Goal: Navigation & Orientation: Understand site structure

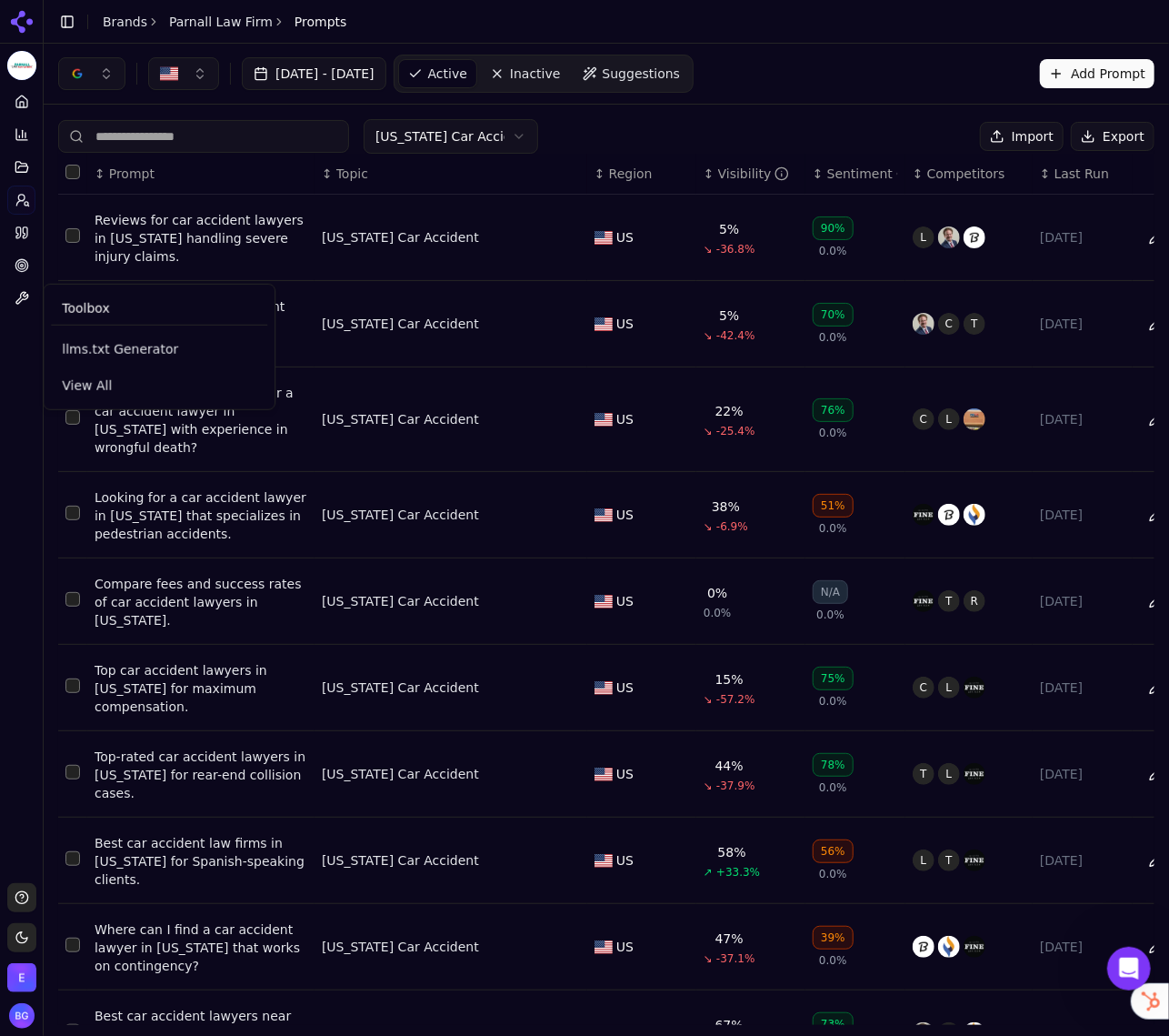
click at [110, 315] on div "Toolbox" at bounding box center [158, 308] width 216 height 34
click at [95, 389] on span "View All" at bounding box center [159, 385] width 195 height 18
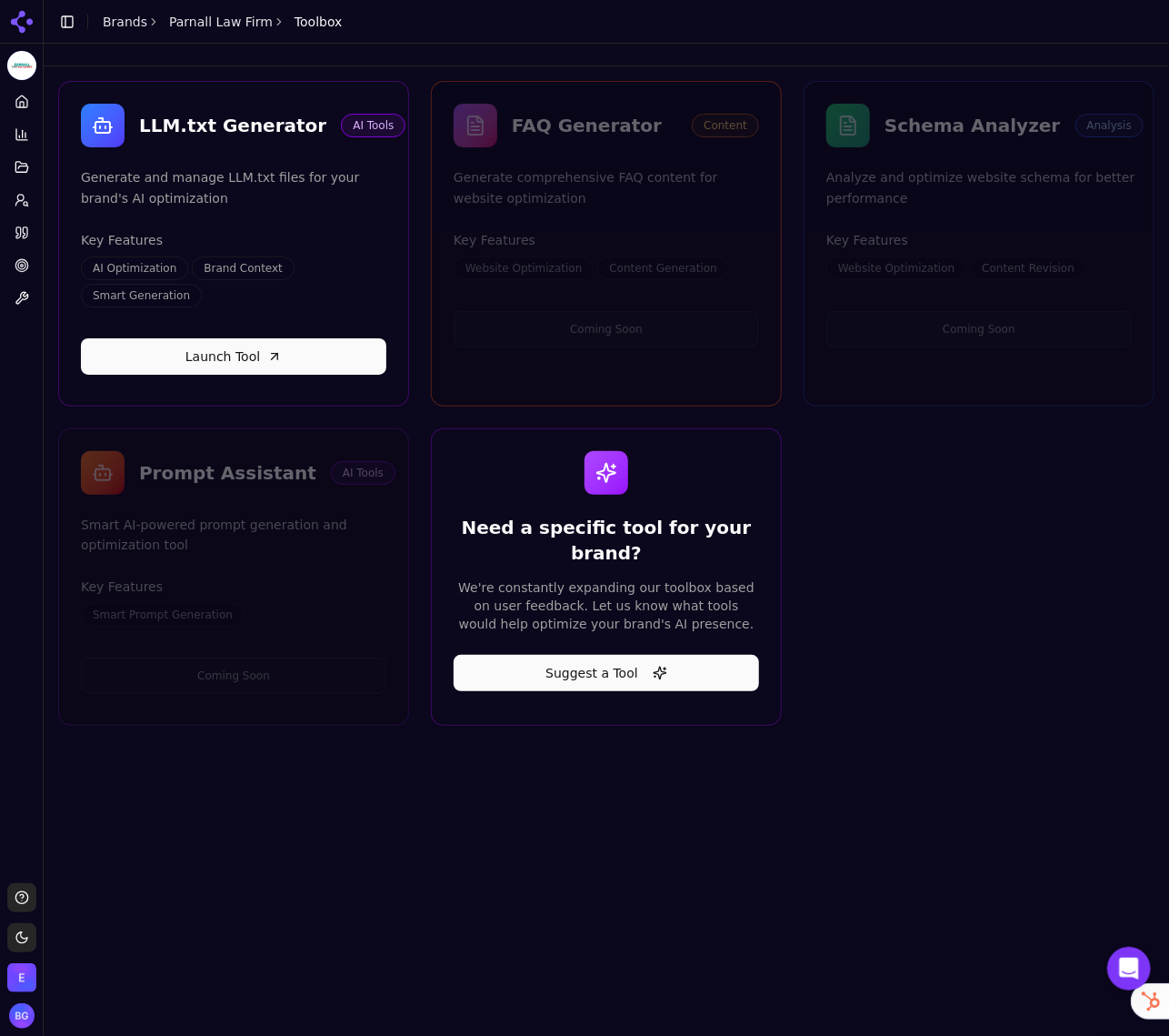
drag, startPoint x: 987, startPoint y: 556, endPoint x: 962, endPoint y: 545, distance: 27.3
click at [986, 556] on div "LLM.txt Generator AI Tools Generate and manage LLM.txt files for your brand's A…" at bounding box center [606, 403] width 1096 height 644
click at [682, 156] on div "FAQ Generator Content Generate comprehensive FAQ content for website optimizati…" at bounding box center [607, 156] width 349 height 106
click at [641, 134] on div "FAQ Generator" at bounding box center [595, 126] width 165 height 26
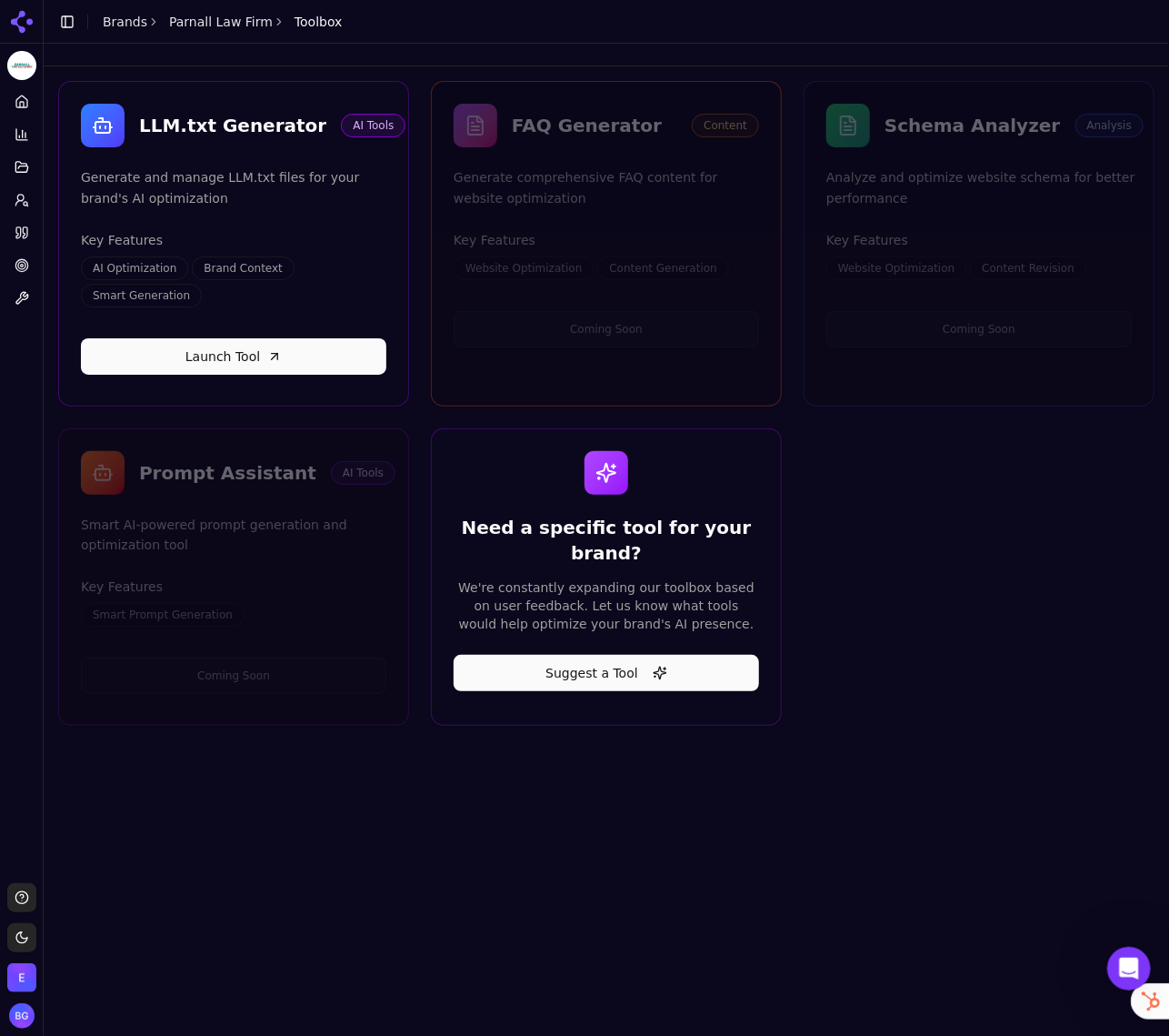
click at [938, 131] on div "Schema Analyzer" at bounding box center [972, 126] width 176 height 26
drag, startPoint x: 938, startPoint y: 131, endPoint x: 716, endPoint y: 133, distance: 222.0
click at [938, 131] on div "Schema Analyzer" at bounding box center [972, 126] width 176 height 26
click at [29, 107] on link "Home" at bounding box center [21, 102] width 28 height 29
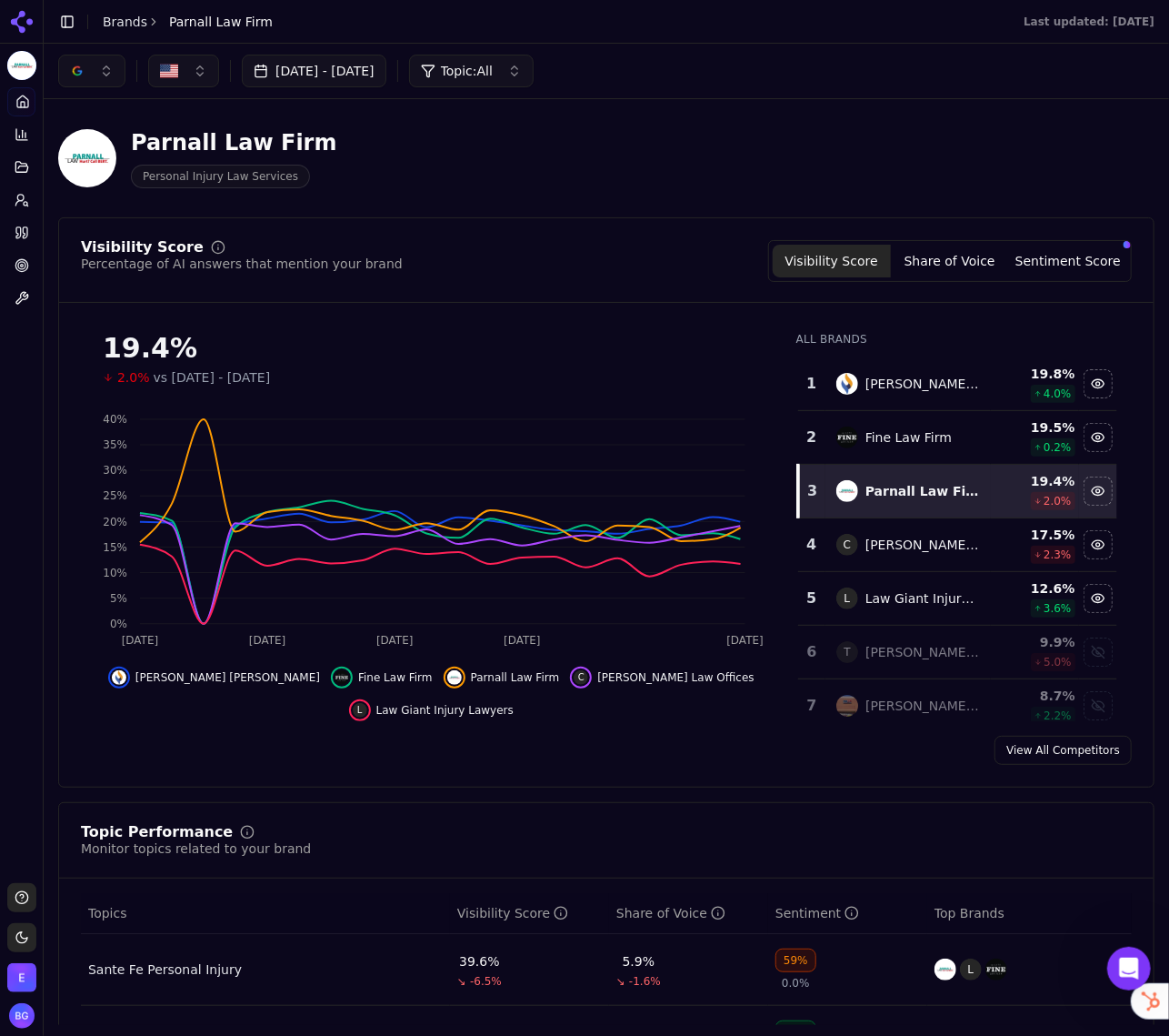
click at [23, 981] on img "Open organization switcher" at bounding box center [22, 977] width 29 height 29
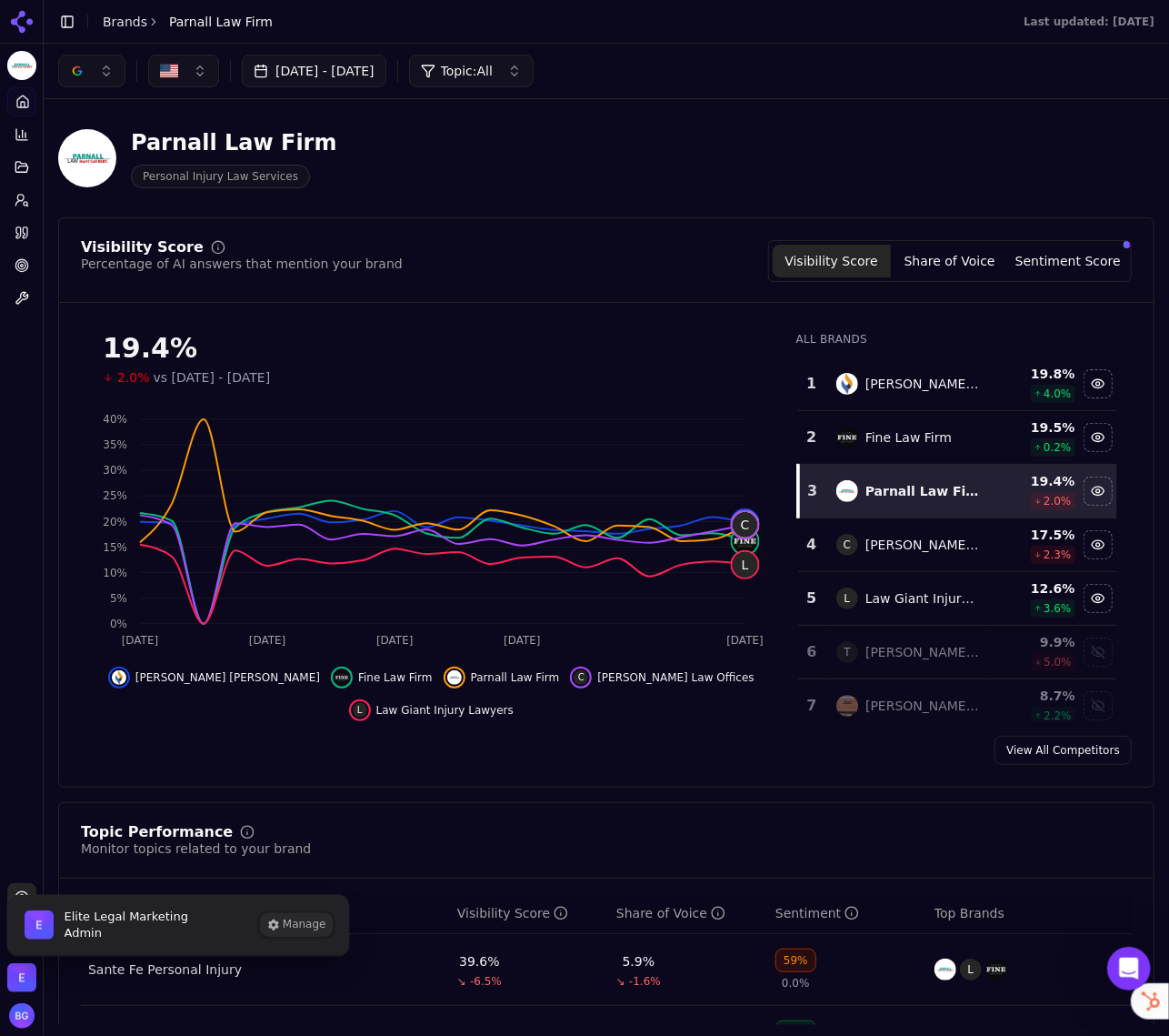
click at [282, 928] on button "Manage" at bounding box center [296, 925] width 71 height 22
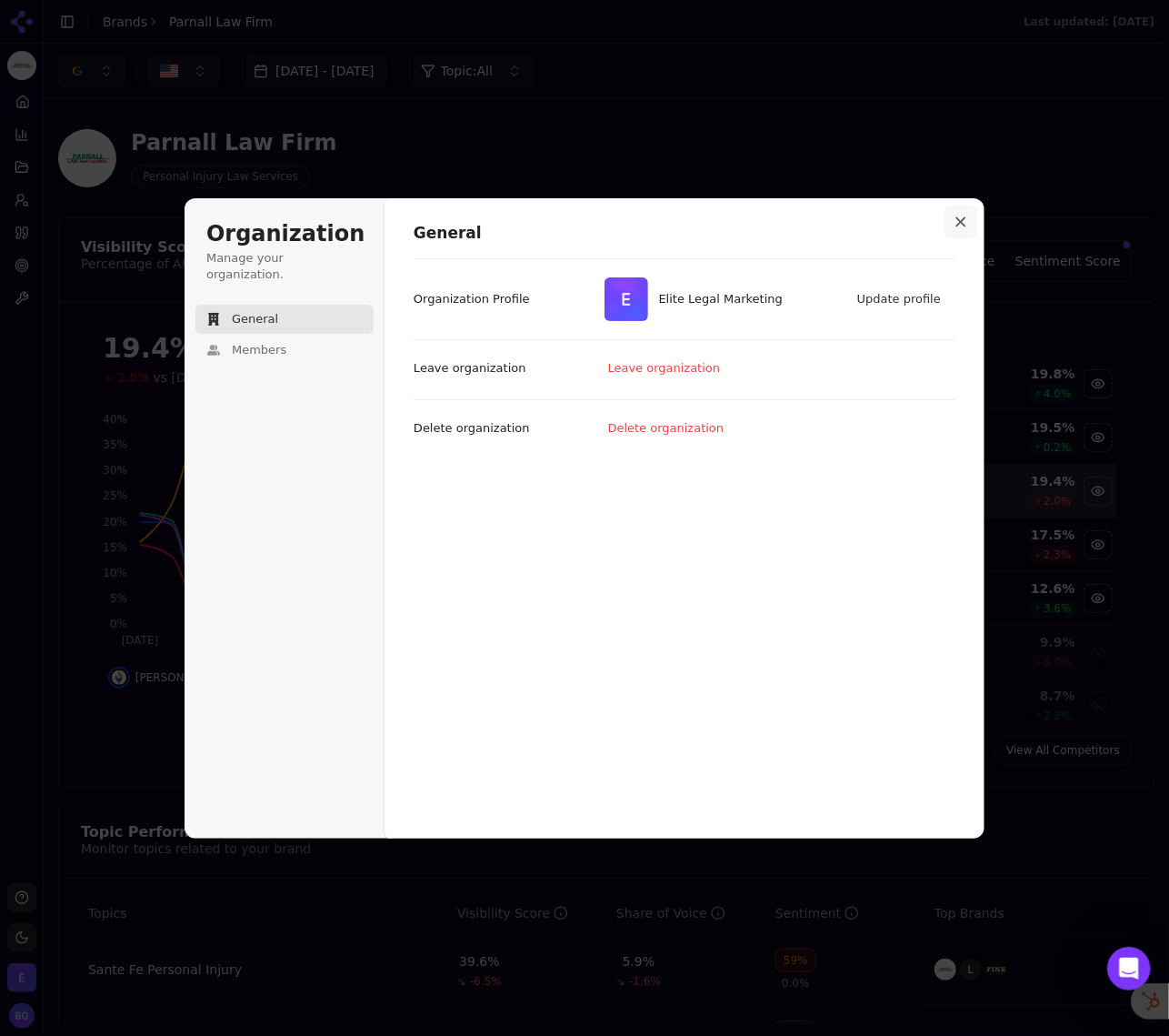
click at [952, 231] on button "Close modal" at bounding box center [961, 222] width 33 height 33
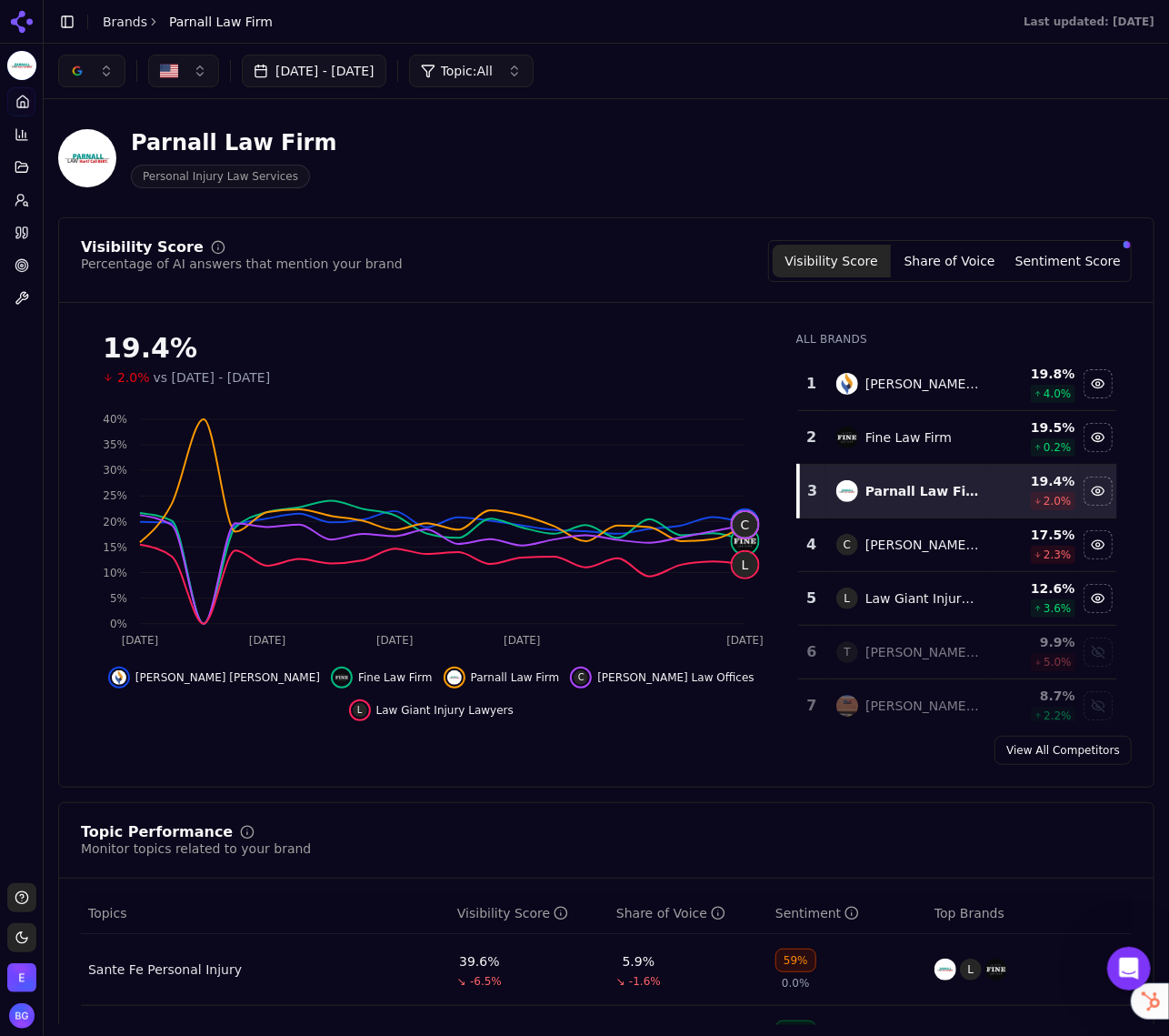
click at [426, 188] on div "Parnall Law Firm Personal Injury Law Services" at bounding box center [606, 158] width 1096 height 89
